Goal: Check status

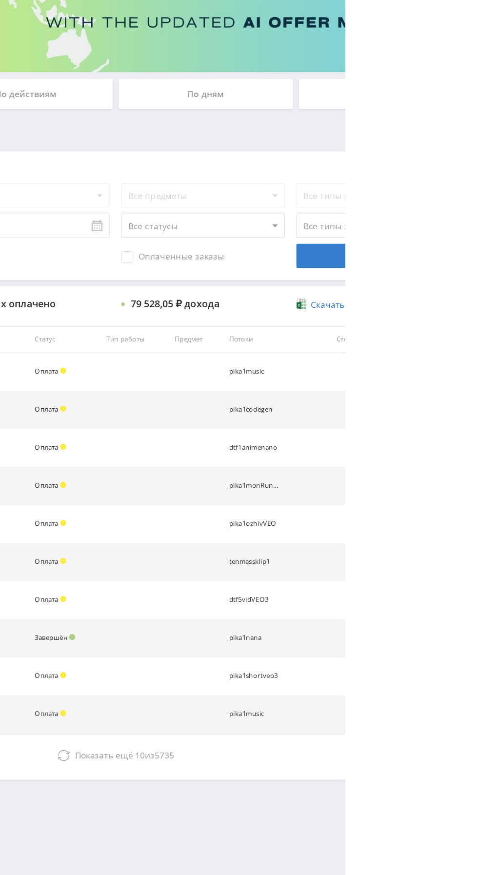
click at [319, 742] on span "Показать ещё 10 из 5735" at bounding box center [300, 745] width 80 height 9
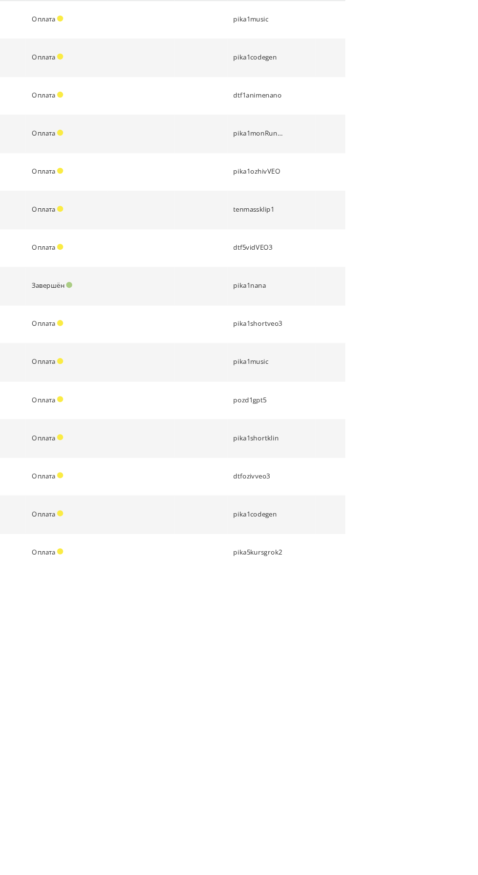
scroll to position [110, 0]
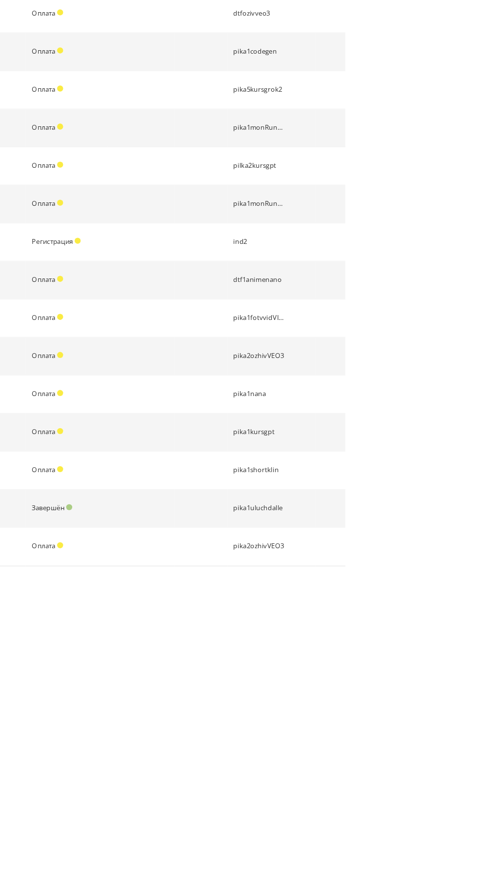
scroll to position [417, 0]
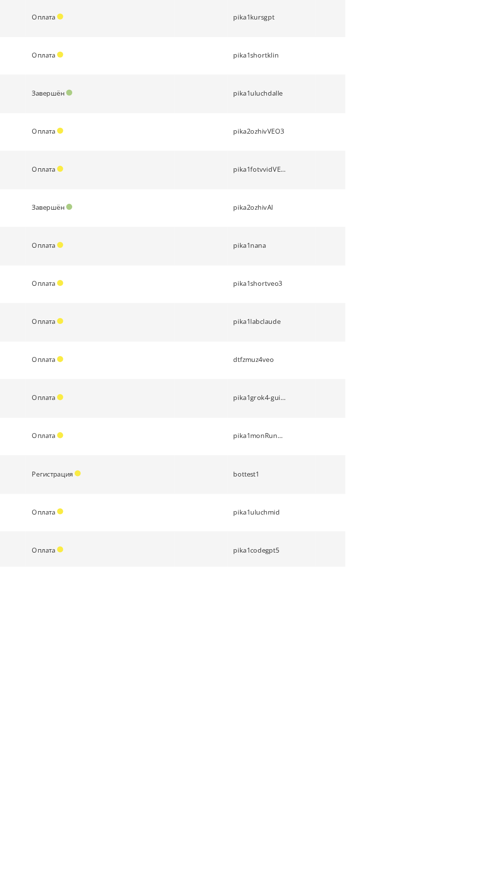
scroll to position [722, 0]
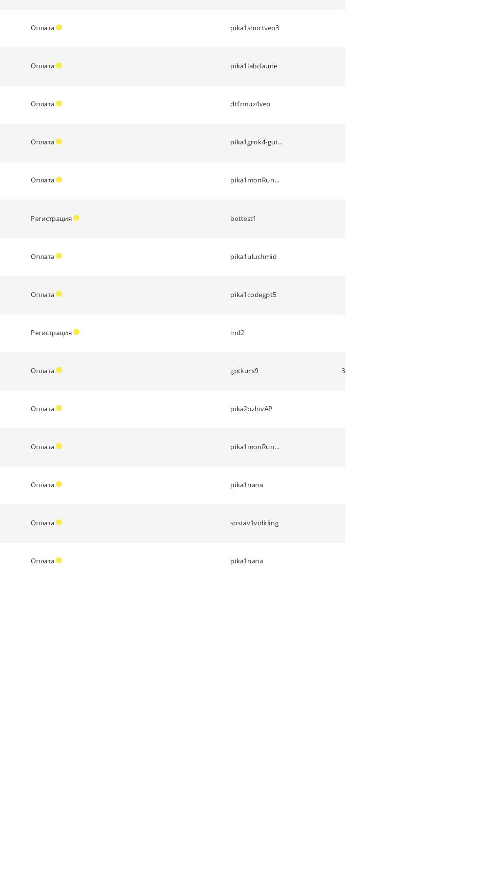
scroll to position [998, 0]
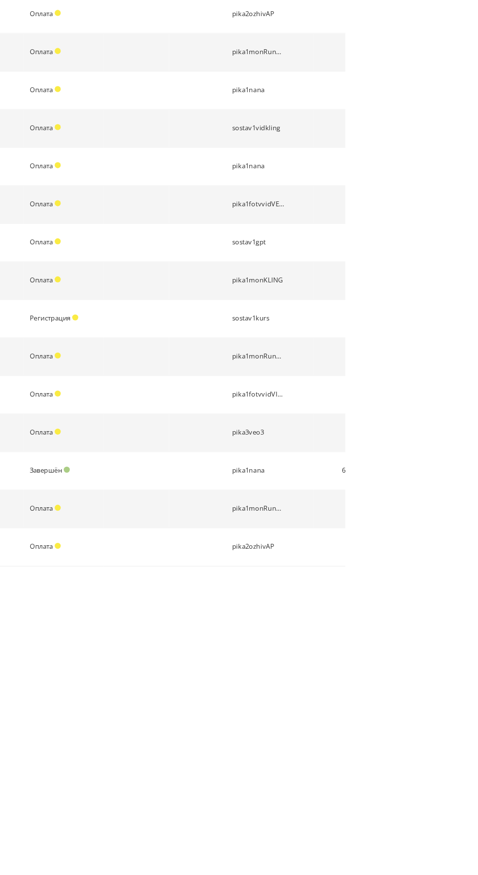
scroll to position [1273, 0]
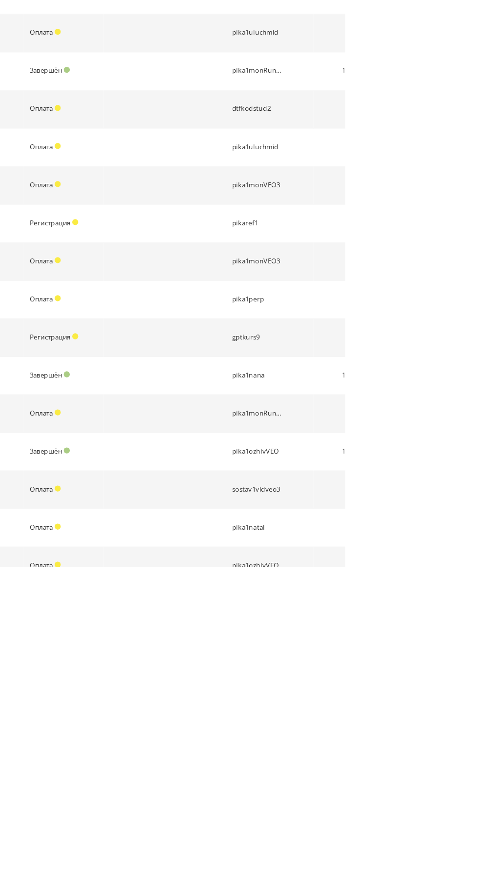
scroll to position [1854, 0]
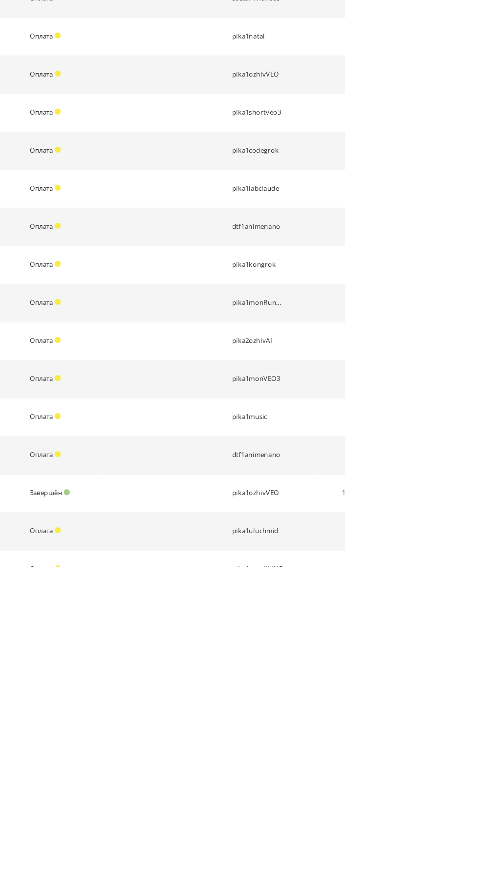
scroll to position [2160, 0]
